Goal: Find contact information: Find contact information

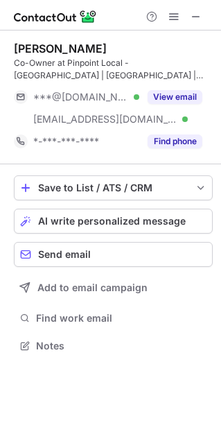
scroll to position [336, 221]
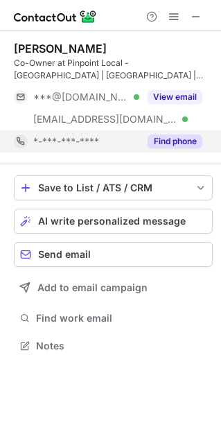
click at [171, 146] on button "Find phone" at bounding box center [175, 142] width 55 height 14
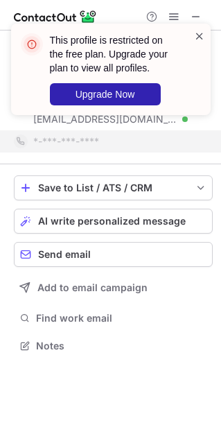
click at [199, 33] on span at bounding box center [199, 36] width 11 height 14
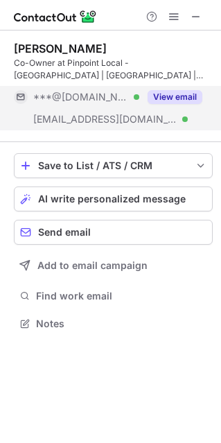
scroll to position [313, 221]
click at [184, 94] on button "View email" at bounding box center [175, 97] width 55 height 14
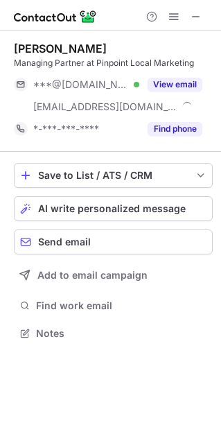
scroll to position [323, 221]
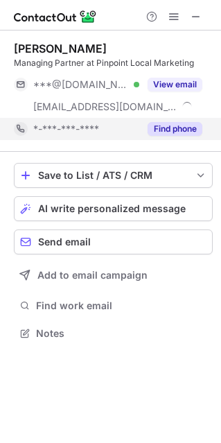
click at [179, 123] on button "Find phone" at bounding box center [175, 129] width 55 height 14
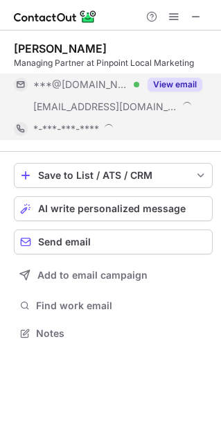
scroll to position [333, 221]
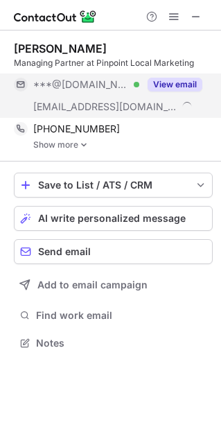
click at [164, 83] on button "View email" at bounding box center [175, 85] width 55 height 14
click at [51, 146] on link "Show more" at bounding box center [123, 145] width 180 height 10
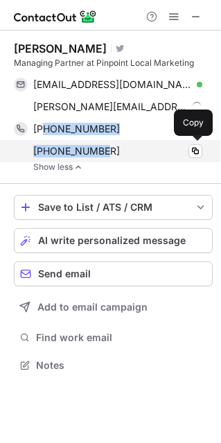
drag, startPoint x: 43, startPoint y: 125, endPoint x: 108, endPoint y: 153, distance: 71.1
click at [108, 153] on div "[PHONE_NUMBER] Copy [PHONE_NUMBER] Copy" at bounding box center [108, 140] width 189 height 44
copy div "2032741732 Copy [PHONE_NUMBER]"
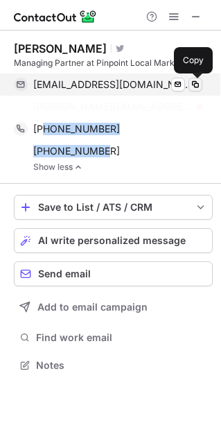
click at [193, 88] on span at bounding box center [195, 84] width 11 height 11
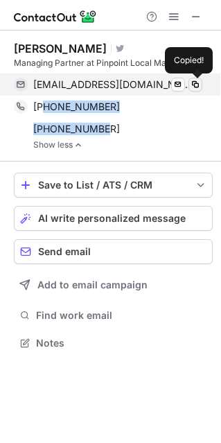
scroll to position [333, 221]
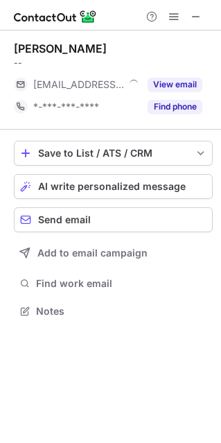
scroll to position [7, 7]
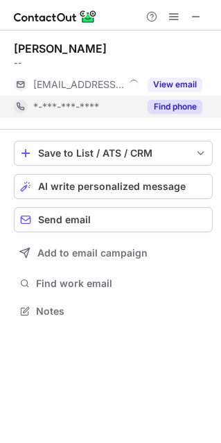
click at [191, 105] on button "Find phone" at bounding box center [175, 107] width 55 height 14
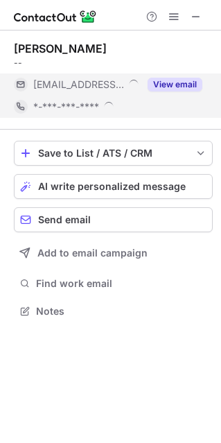
click at [171, 79] on button "View email" at bounding box center [175, 85] width 55 height 14
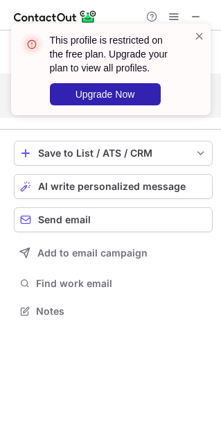
drag, startPoint x: 203, startPoint y: 31, endPoint x: 28, endPoint y: 166, distance: 221.9
click at [203, 31] on span at bounding box center [199, 36] width 11 height 14
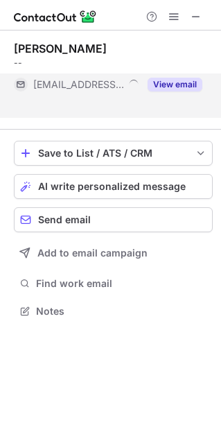
scroll to position [279, 221]
